Goal: Find specific page/section: Find specific page/section

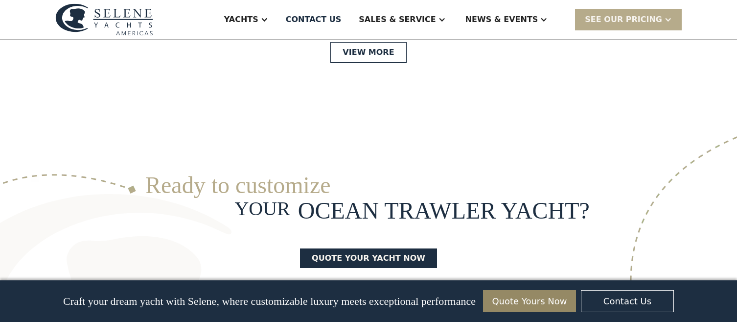
scroll to position [2449, 0]
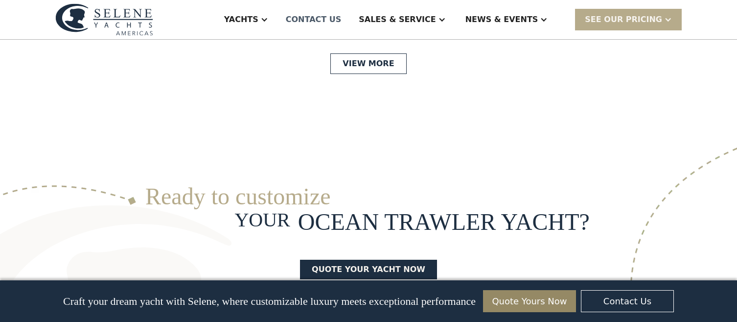
click at [342, 22] on div "Contact US" at bounding box center [314, 20] width 56 height 12
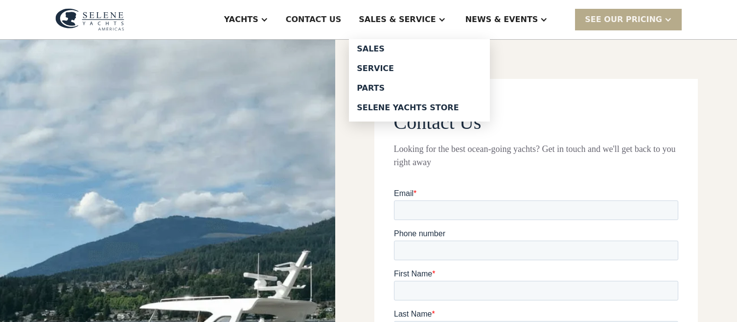
click at [404, 20] on div "Sales & Service" at bounding box center [397, 20] width 77 height 12
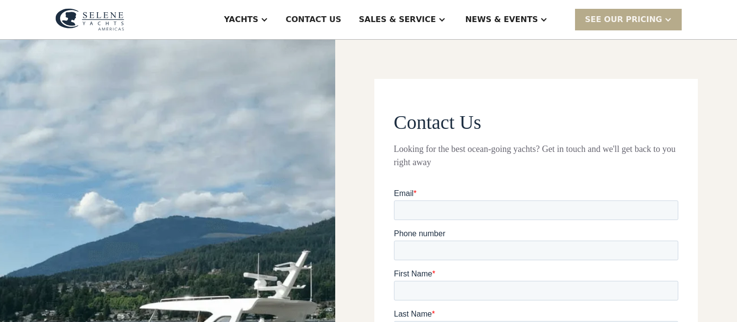
click at [404, 20] on div "Sales & Service" at bounding box center [397, 20] width 77 height 12
click at [615, 23] on div "SEE Our Pricing" at bounding box center [623, 20] width 77 height 12
